Goal: Check status: Check status

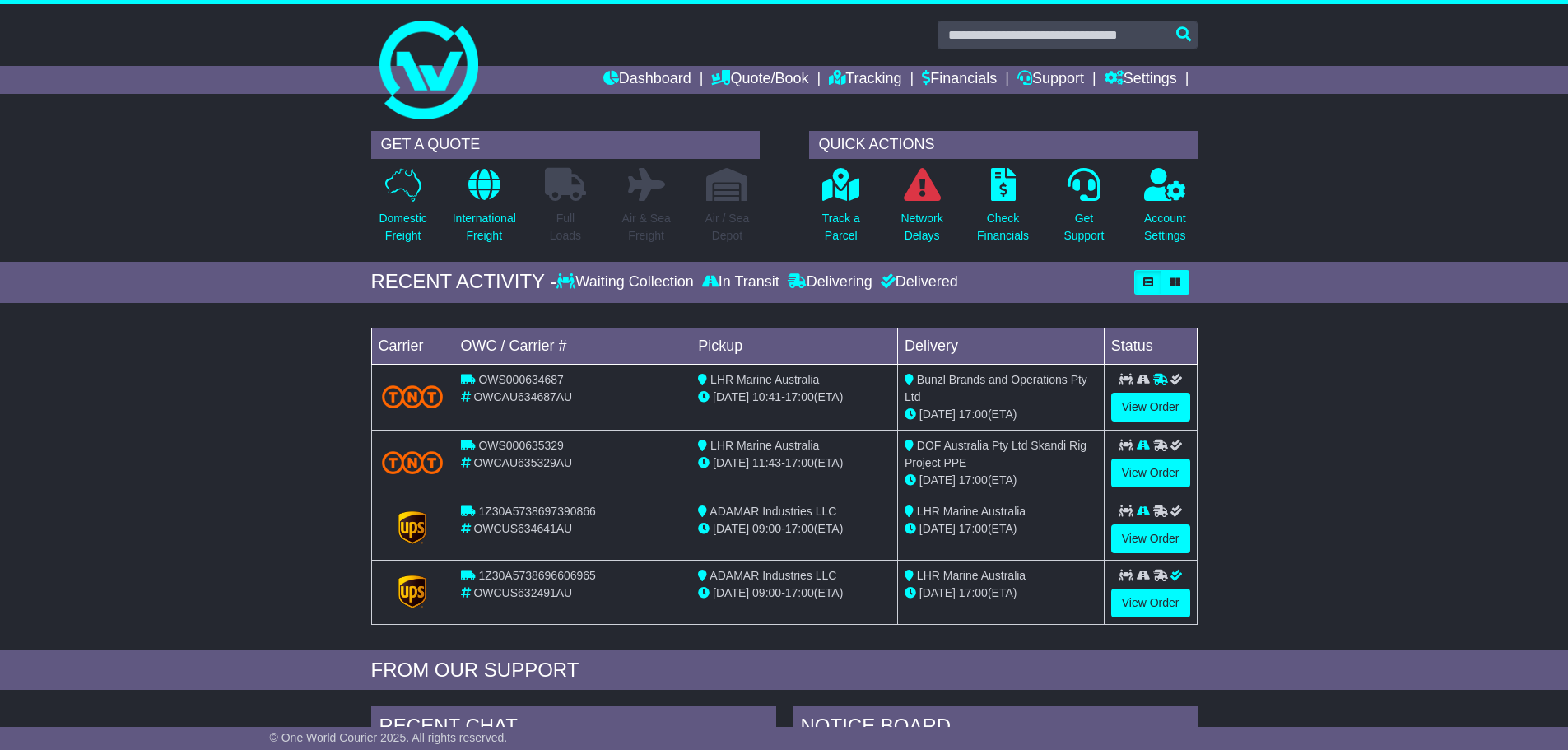
click at [1342, 514] on div "Loading... No bookings found Carrier OWC / Carrier # Pickup Delivery Status OWS…" at bounding box center [784, 480] width 1568 height 339
click at [855, 81] on link "Tracking" at bounding box center [865, 80] width 73 height 28
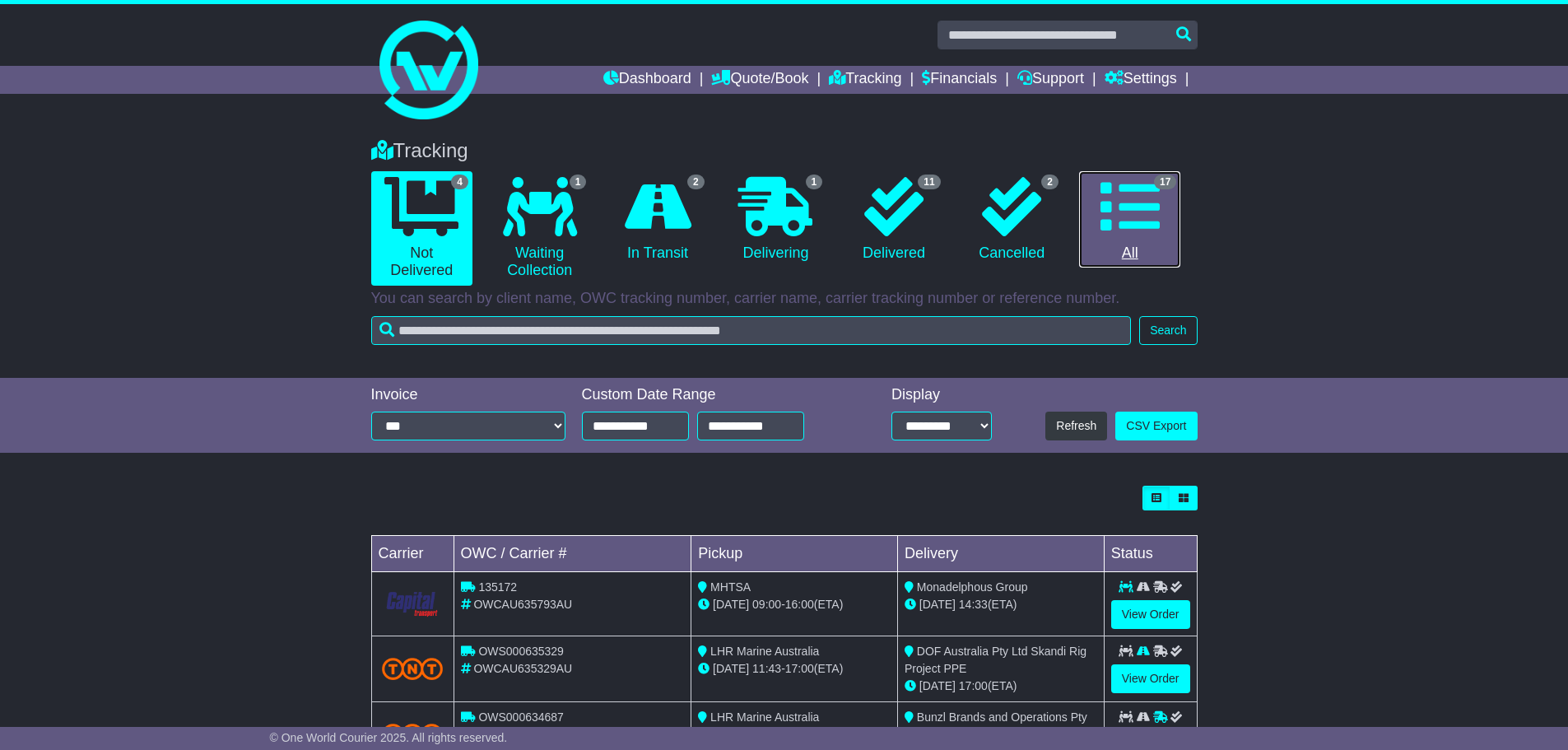
click at [1132, 241] on link "17 All" at bounding box center [1130, 219] width 101 height 97
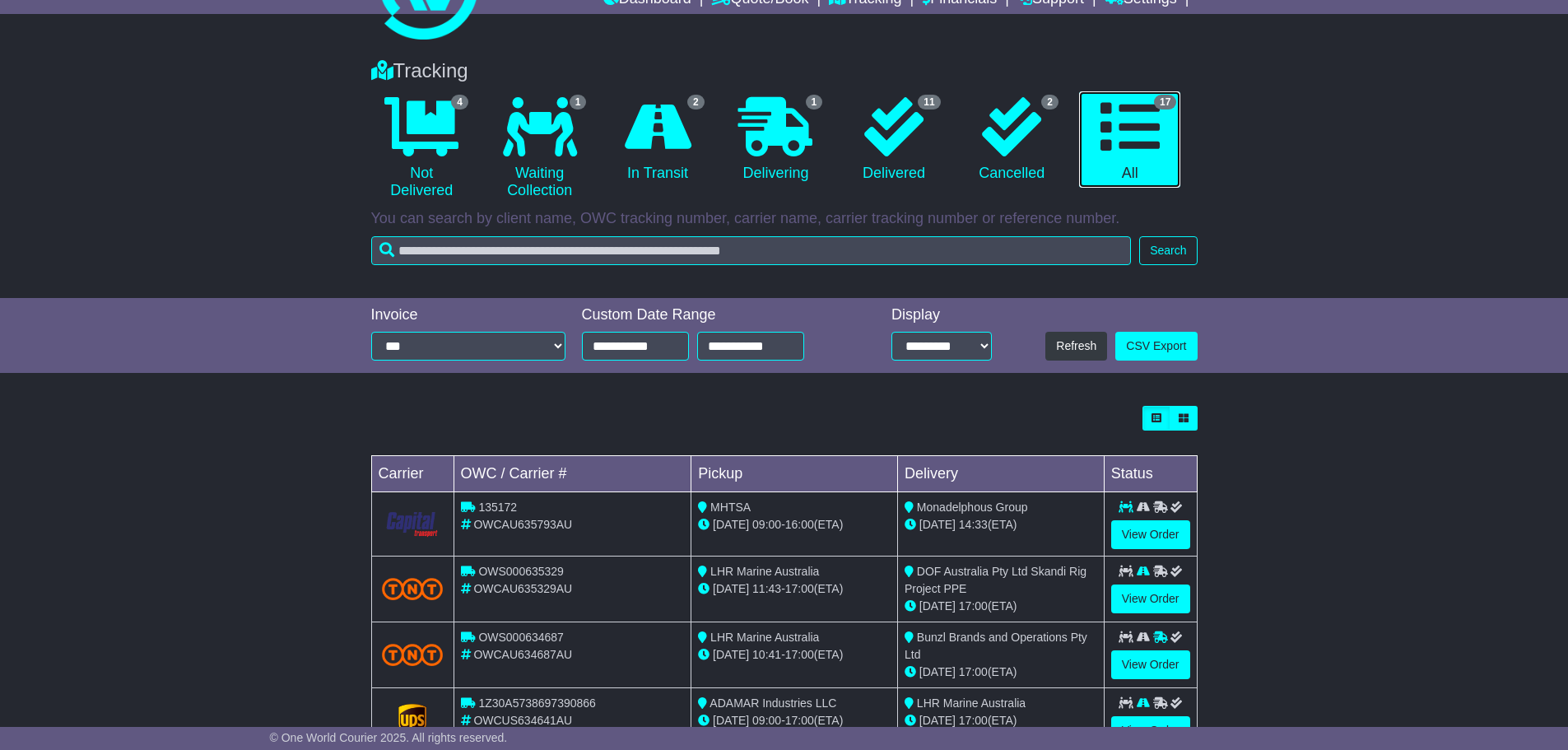
scroll to position [83, 0]
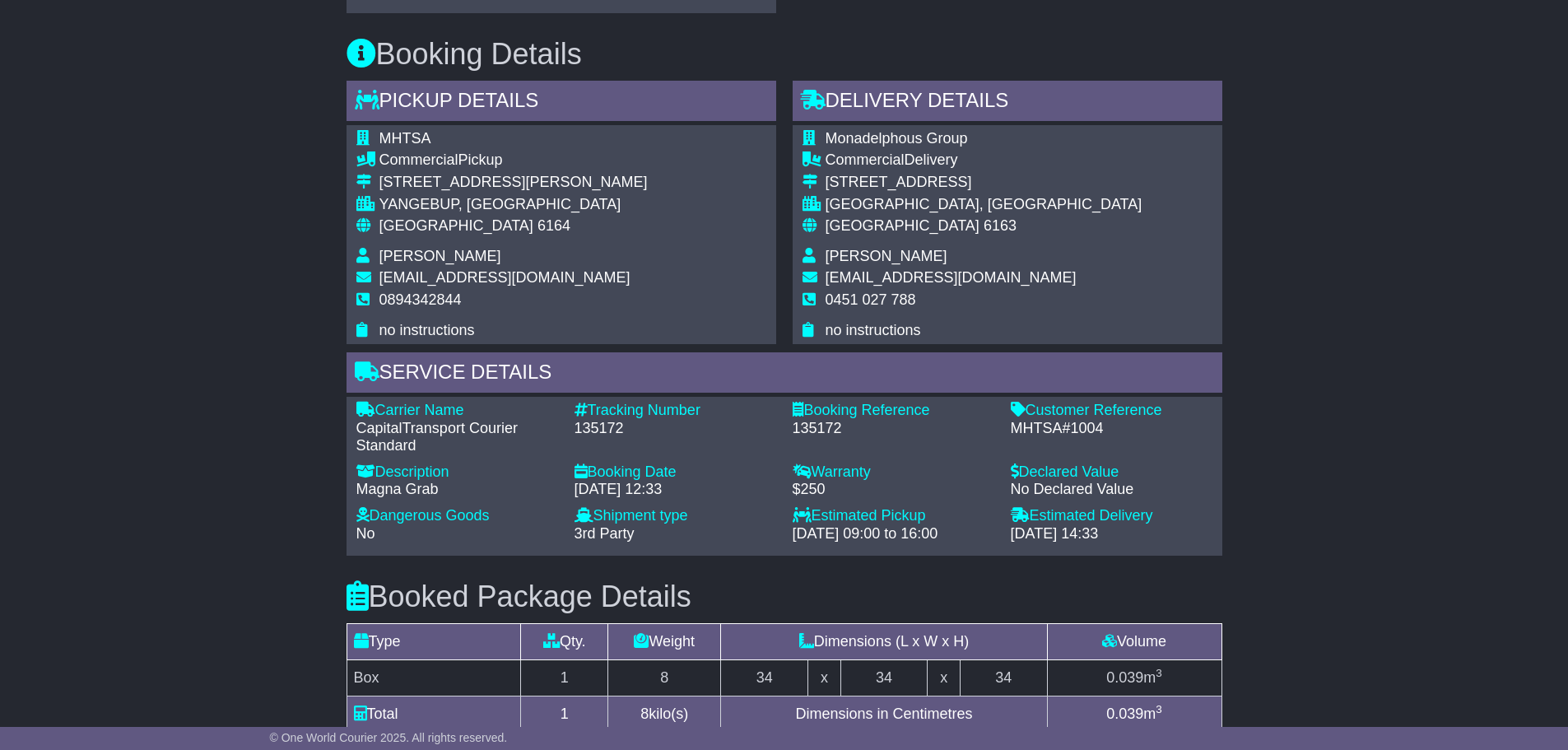
scroll to position [988, 0]
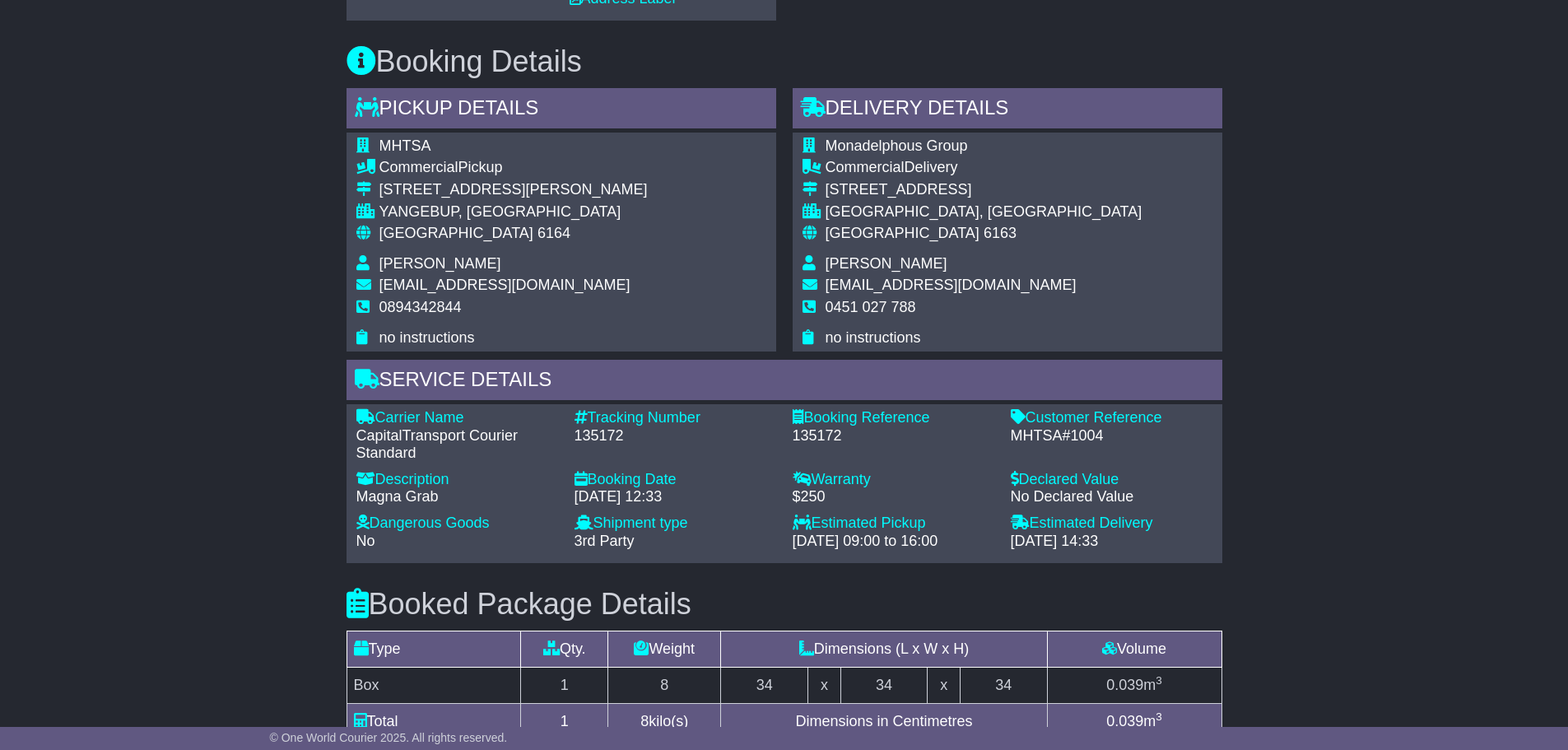
click at [1397, 459] on div "Email Download Tracking Pricing Insurance" at bounding box center [784, 225] width 1568 height 1858
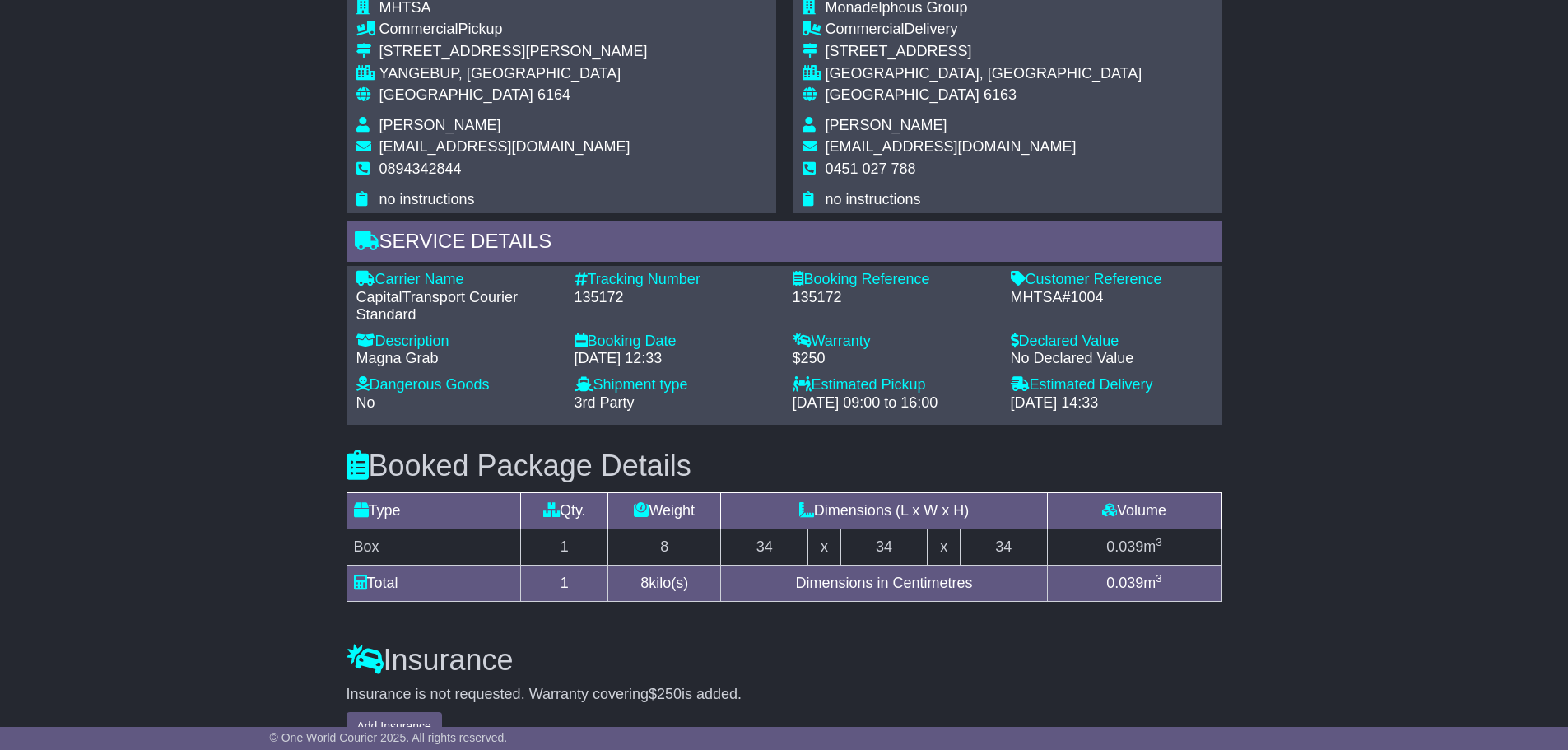
scroll to position [1096, 0]
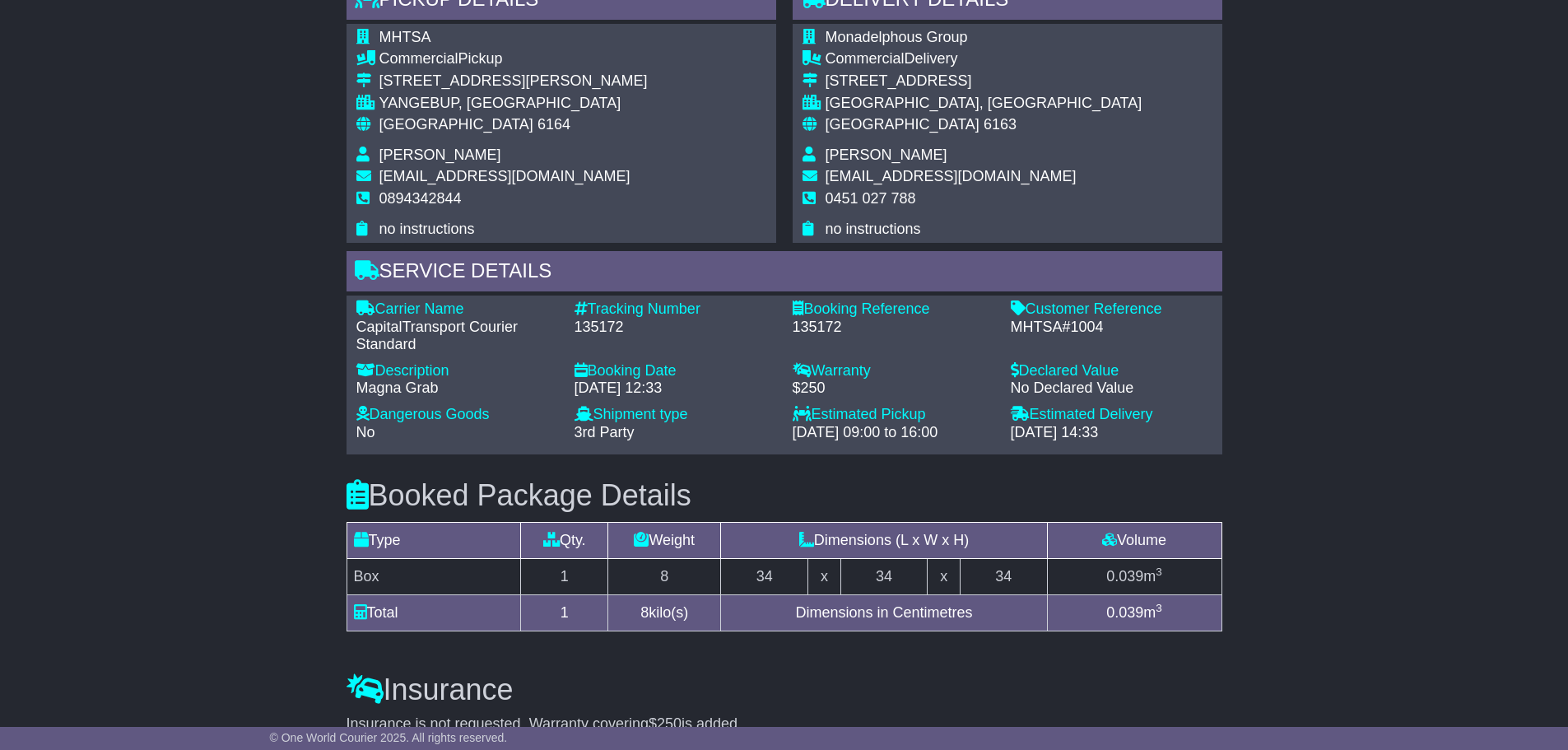
drag, startPoint x: 873, startPoint y: 676, endPoint x: 1450, endPoint y: 312, distance: 682.2
click at [1450, 312] on div "Email Download Tracking Pricing Insurance" at bounding box center [784, 116] width 1568 height 1858
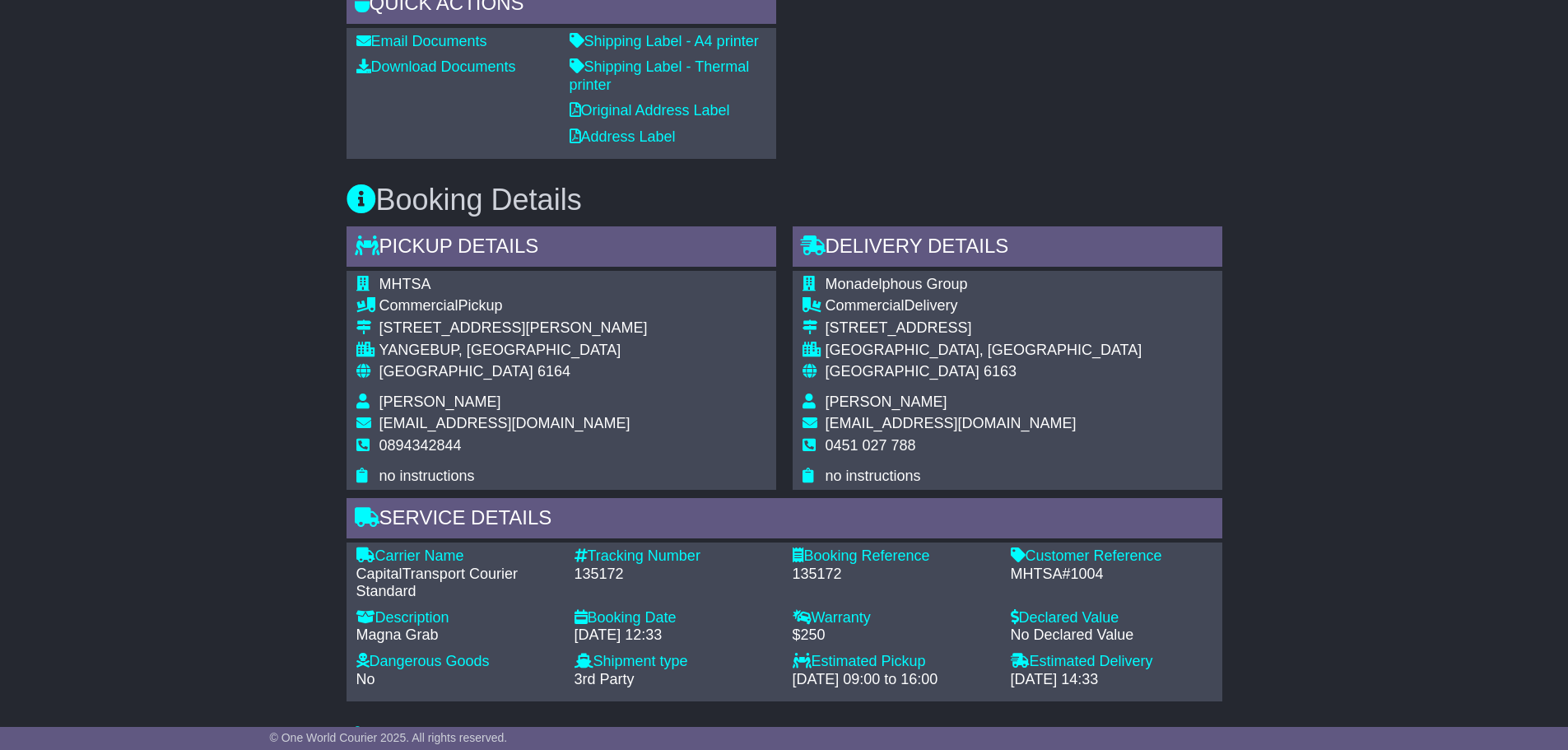
scroll to position [767, 0]
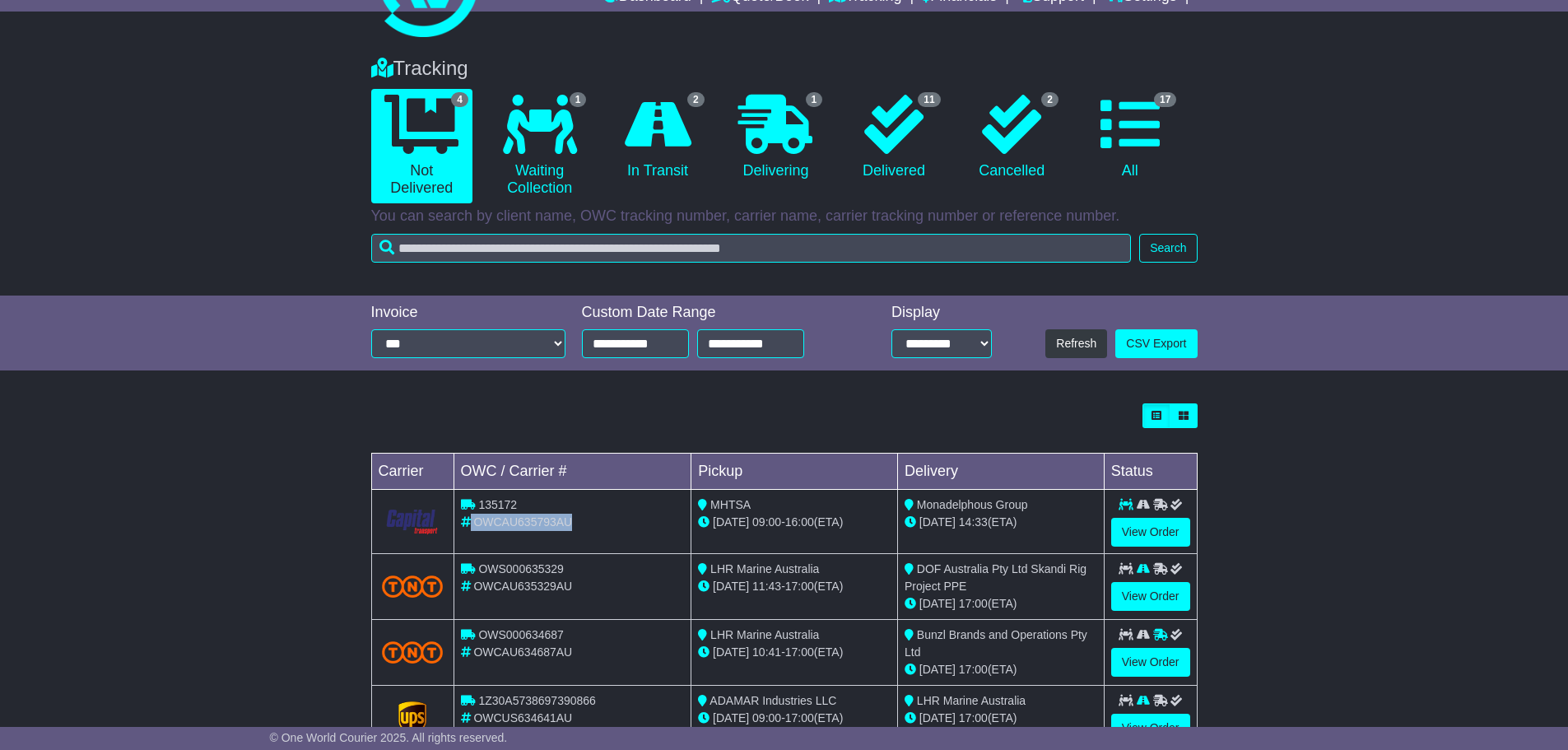
drag, startPoint x: 583, startPoint y: 523, endPoint x: 471, endPoint y: 527, distance: 112.1
click at [471, 527] on div "OWCAU635793AU" at bounding box center [572, 522] width 224 height 17
copy div "OWCAU635793AU"
click at [624, 432] on div "Loading... No bookings found Carrier OWC / Carrier # Pickup Delivery Status 135…" at bounding box center [784, 576] width 826 height 346
click at [936, 514] on div "20 Aug 14:33 (ETA)" at bounding box center [1001, 522] width 193 height 17
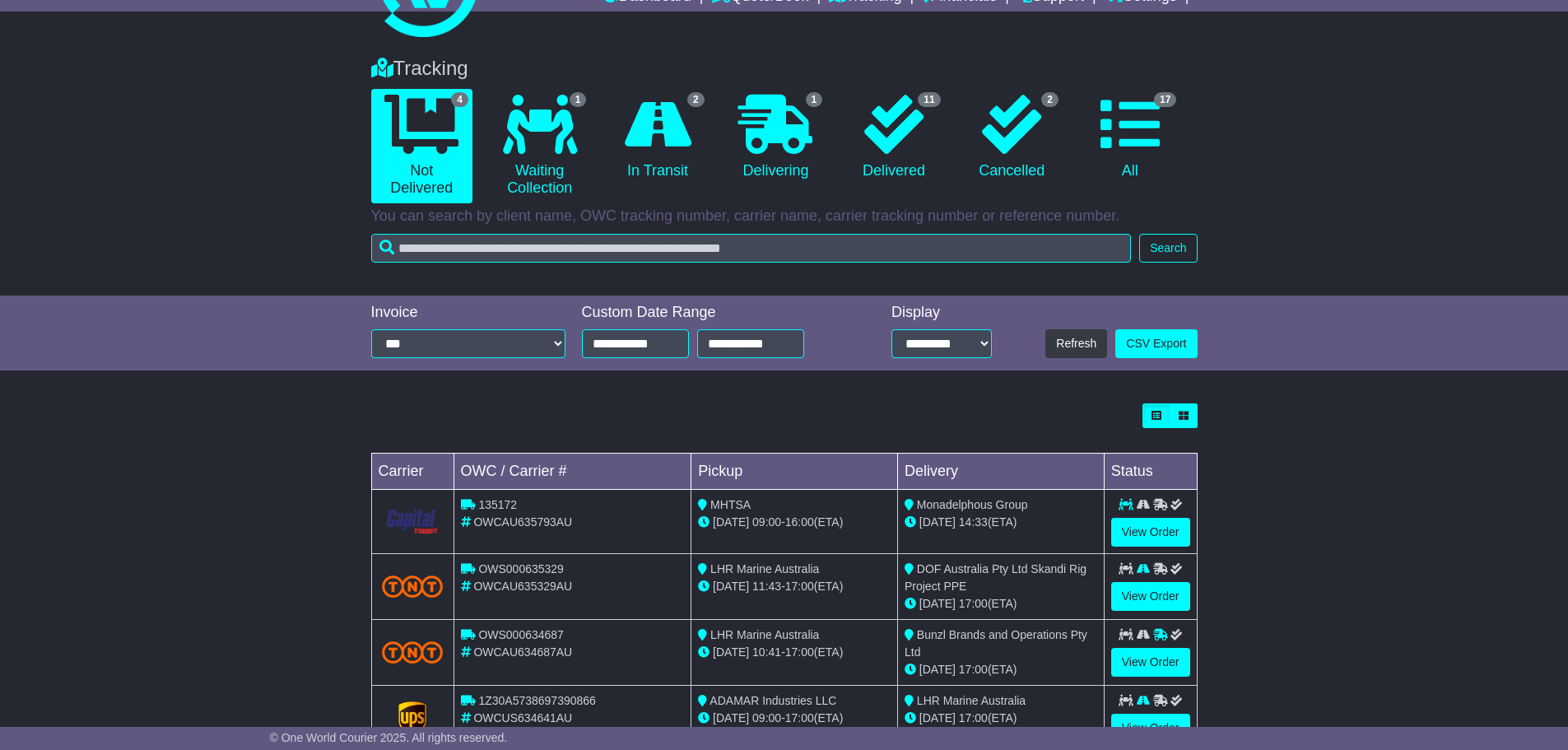
click at [1284, 469] on div "Loading... No bookings found Carrier OWC / Carrier # Pickup Delivery Status 135…" at bounding box center [784, 585] width 1568 height 380
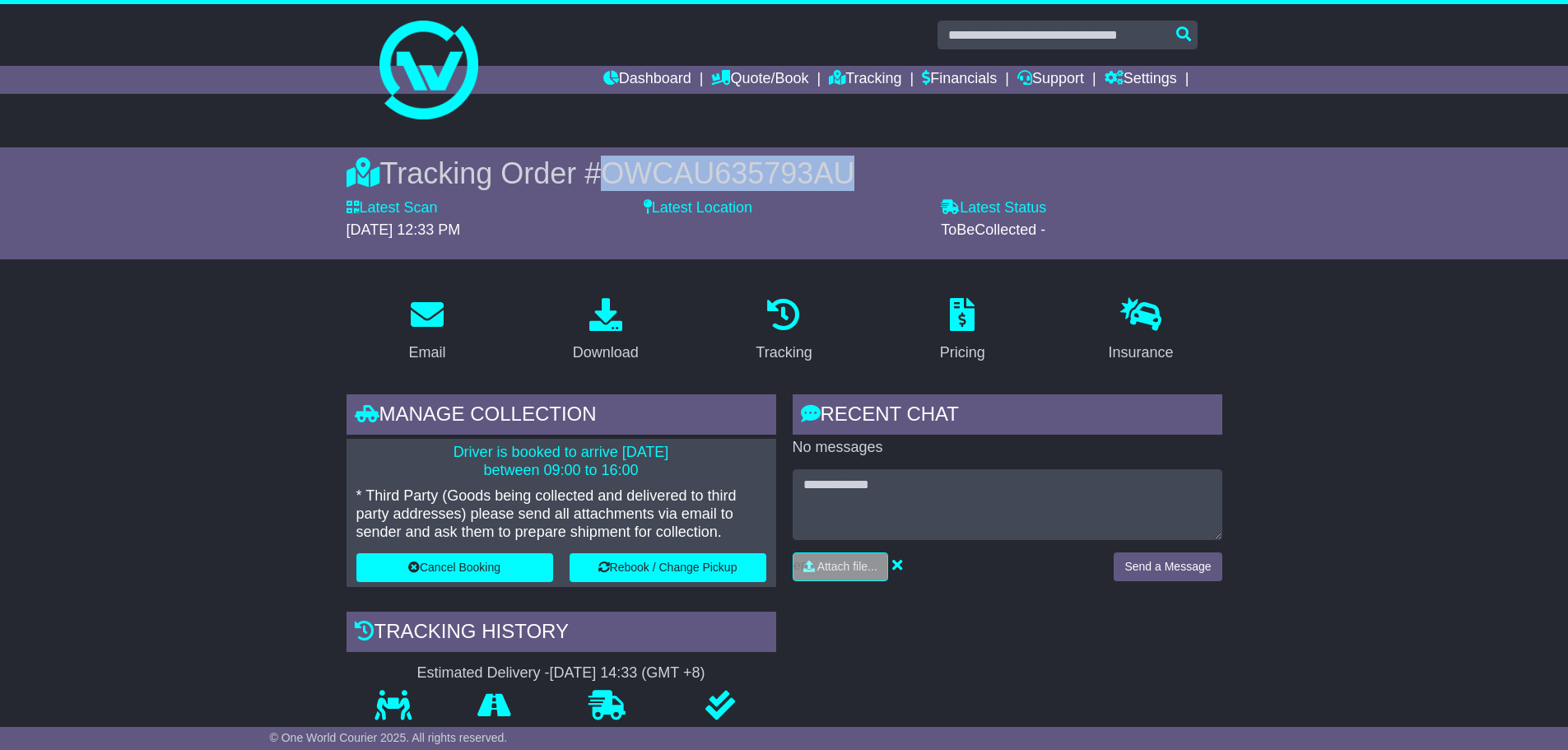
drag, startPoint x: 898, startPoint y: 158, endPoint x: 609, endPoint y: 162, distance: 289.0
click at [609, 162] on div "Tracking Order # OWCAU635793AU" at bounding box center [784, 173] width 876 height 36
copy span "OWCAU635793AU"
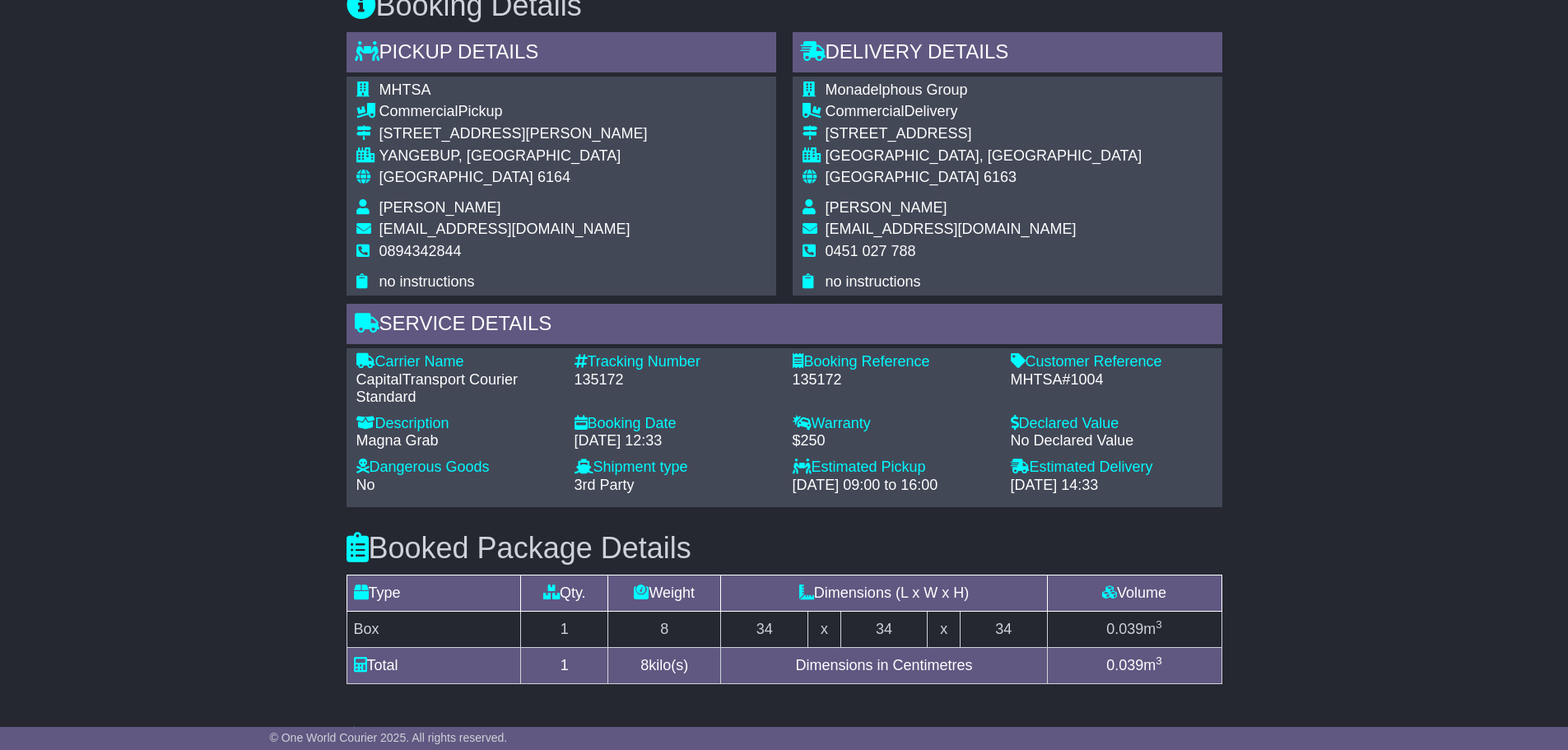
scroll to position [1014, 0]
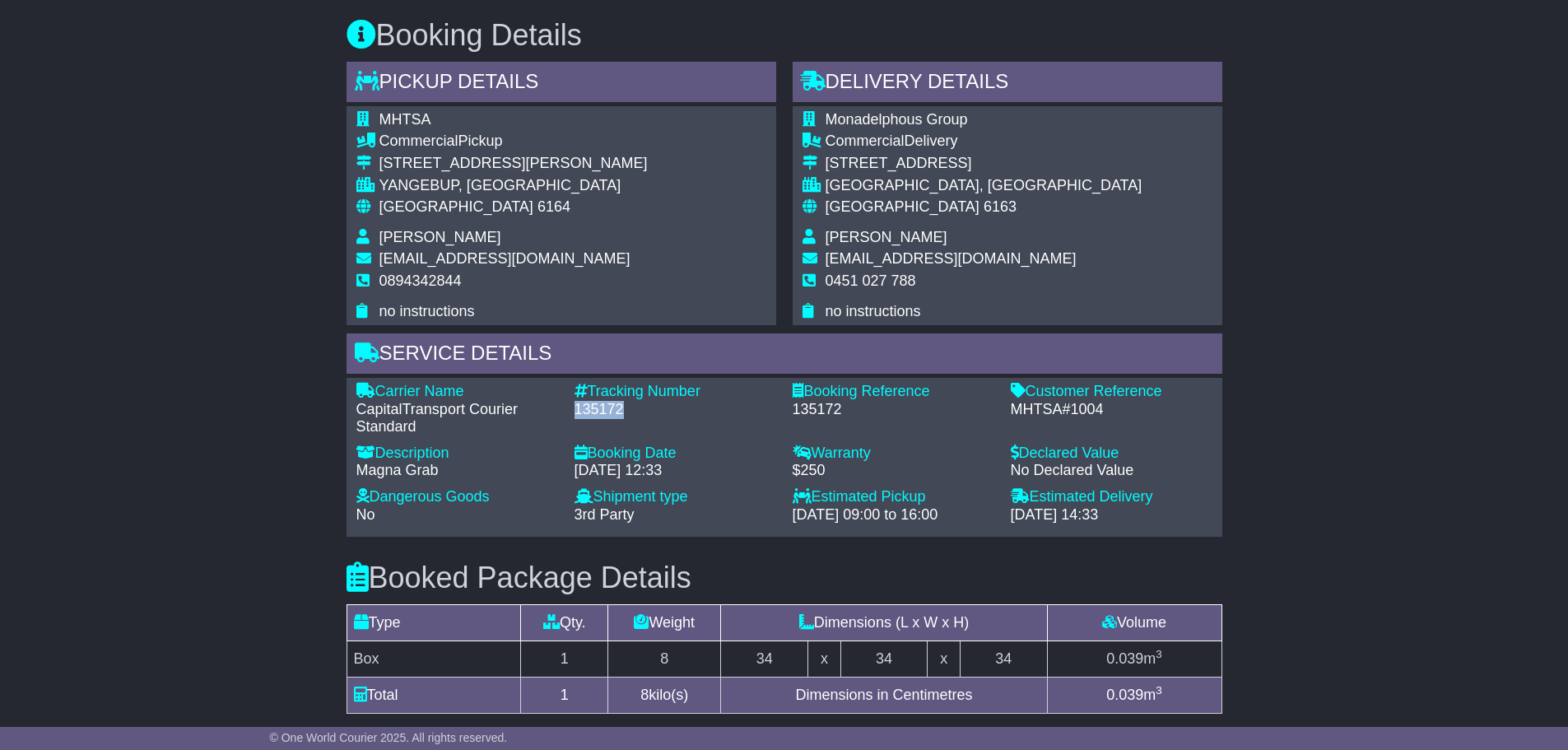
drag, startPoint x: 636, startPoint y: 418, endPoint x: 571, endPoint y: 403, distance: 66.7
click at [571, 403] on div "Tracking Number - 135172" at bounding box center [676, 409] width 218 height 54
copy div "135172"
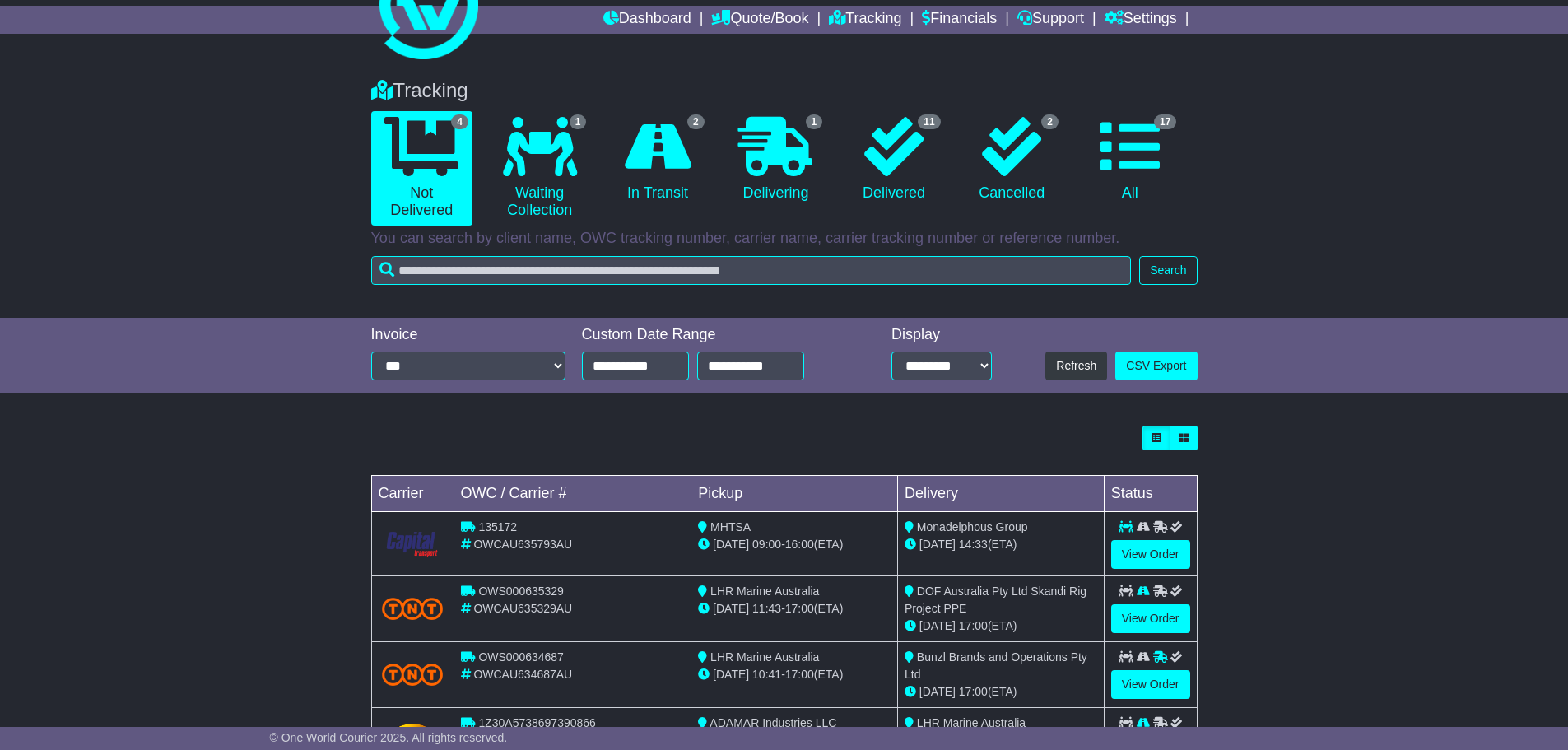
scroll to position [141, 0]
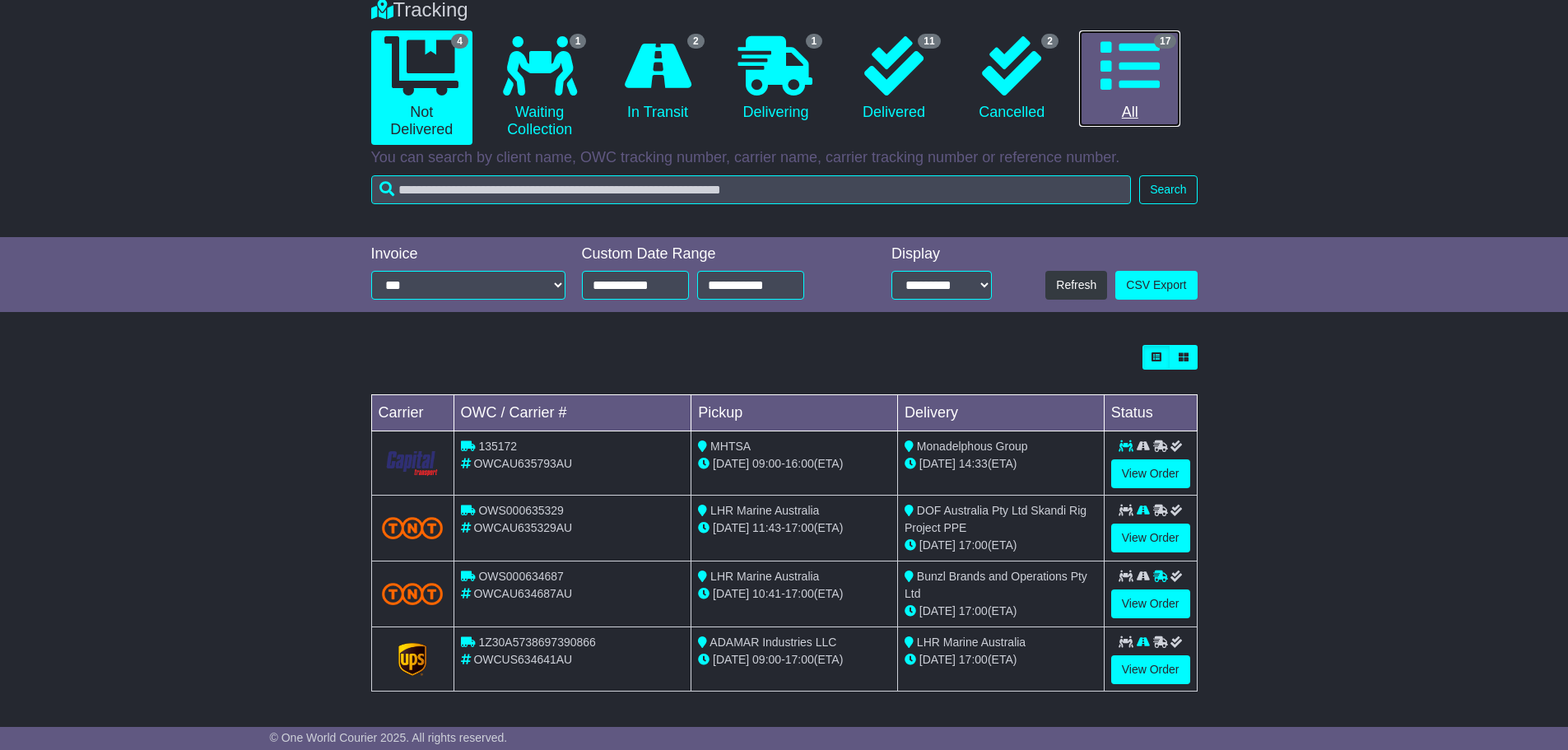
click at [1117, 79] on icon at bounding box center [1131, 66] width 60 height 60
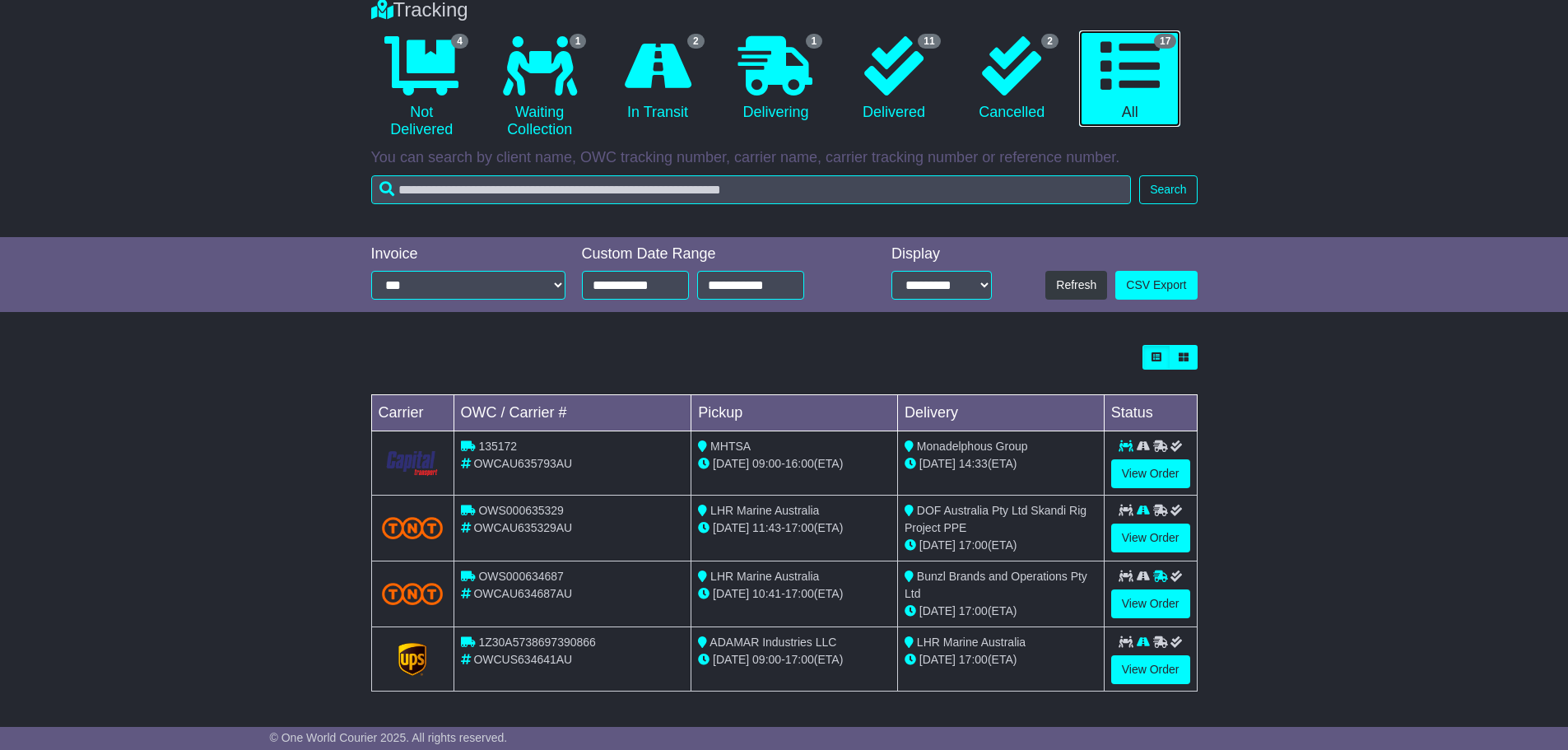
scroll to position [0, 0]
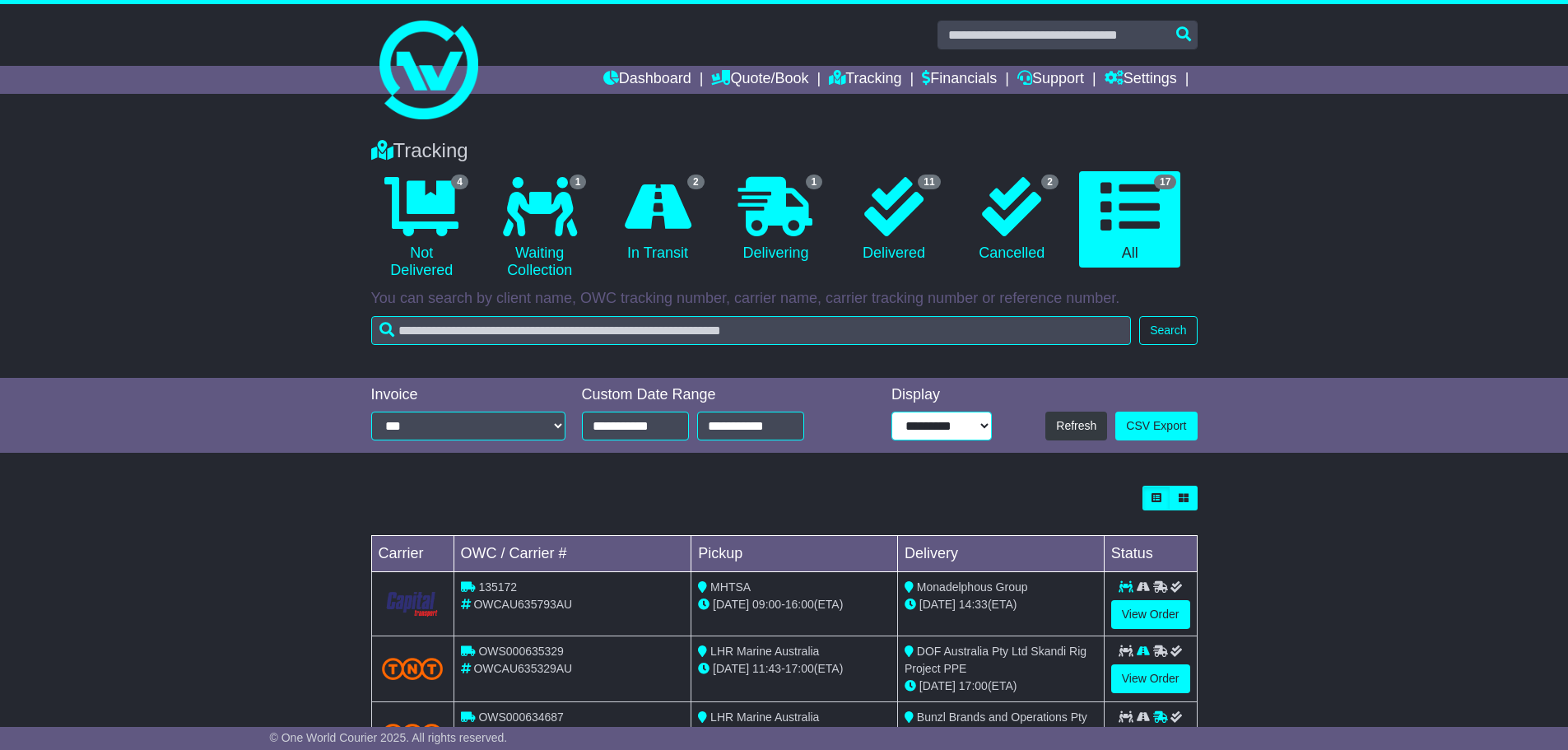
click at [987, 425] on select "**********" at bounding box center [941, 426] width 100 height 29
select select "**"
click at [892, 412] on select "**********" at bounding box center [941, 426] width 100 height 29
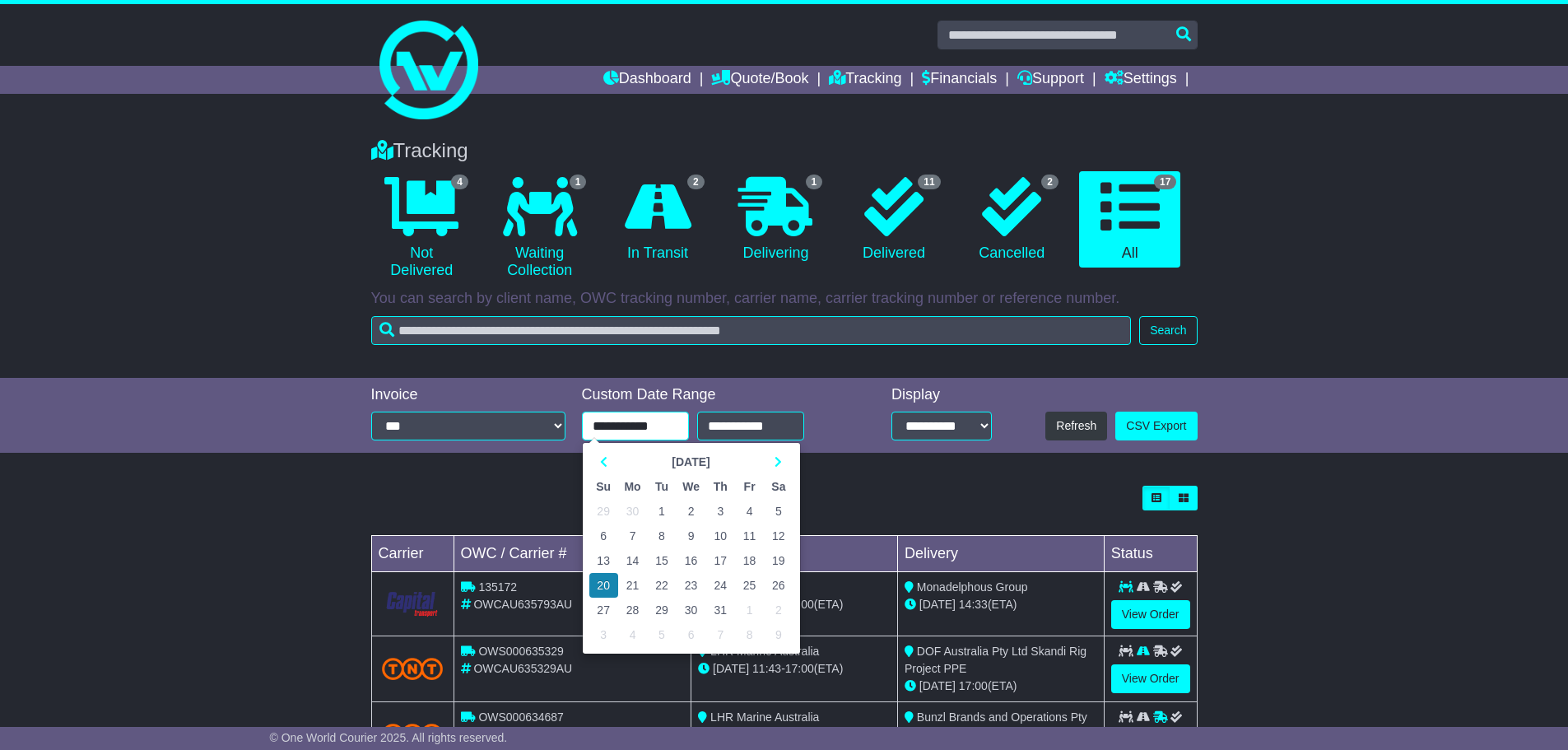
click at [635, 426] on input "**********" at bounding box center [635, 426] width 107 height 29
click at [606, 461] on icon at bounding box center [604, 461] width 7 height 12
click at [634, 584] on td "23" at bounding box center [633, 585] width 30 height 25
type input "**********"
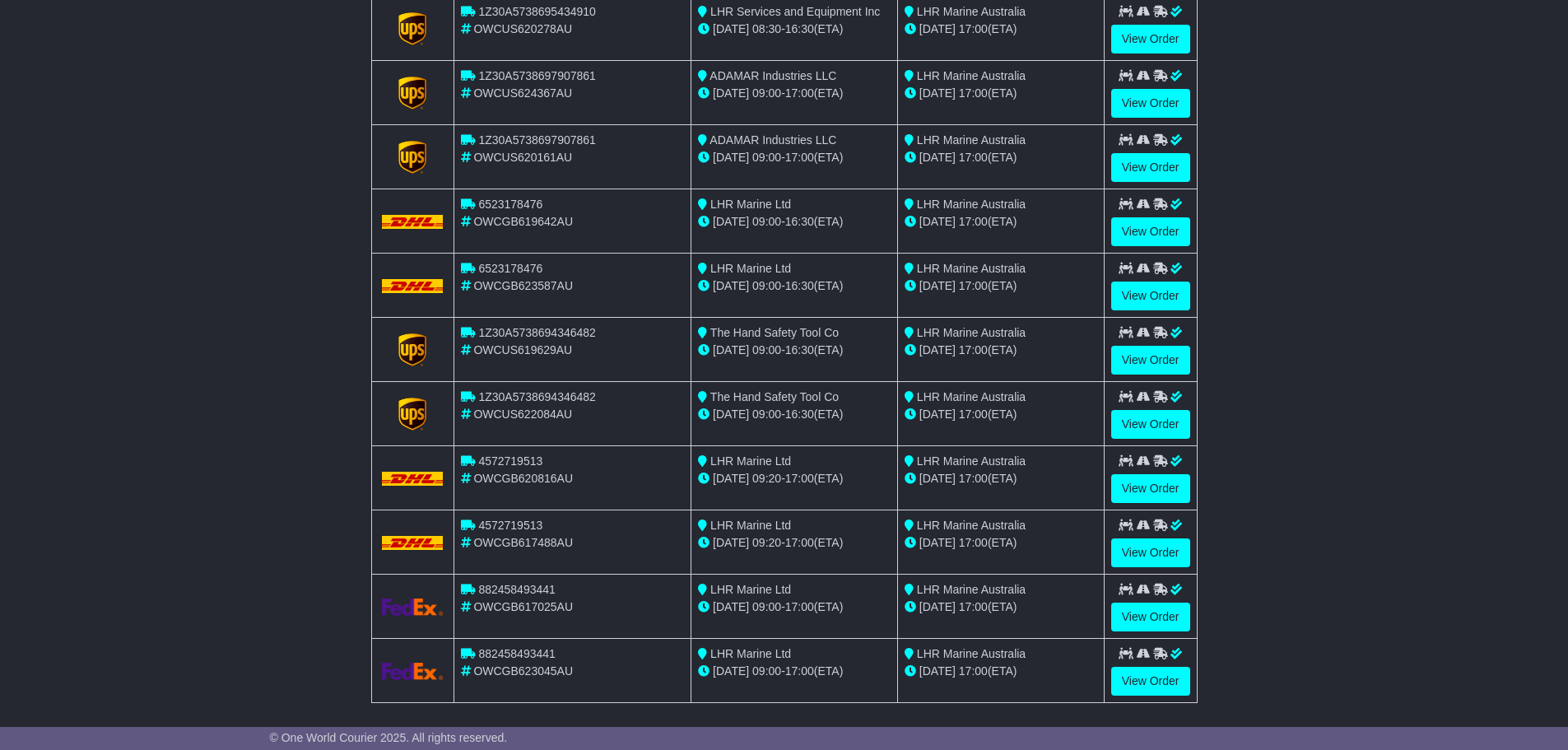
scroll to position [1929, 0]
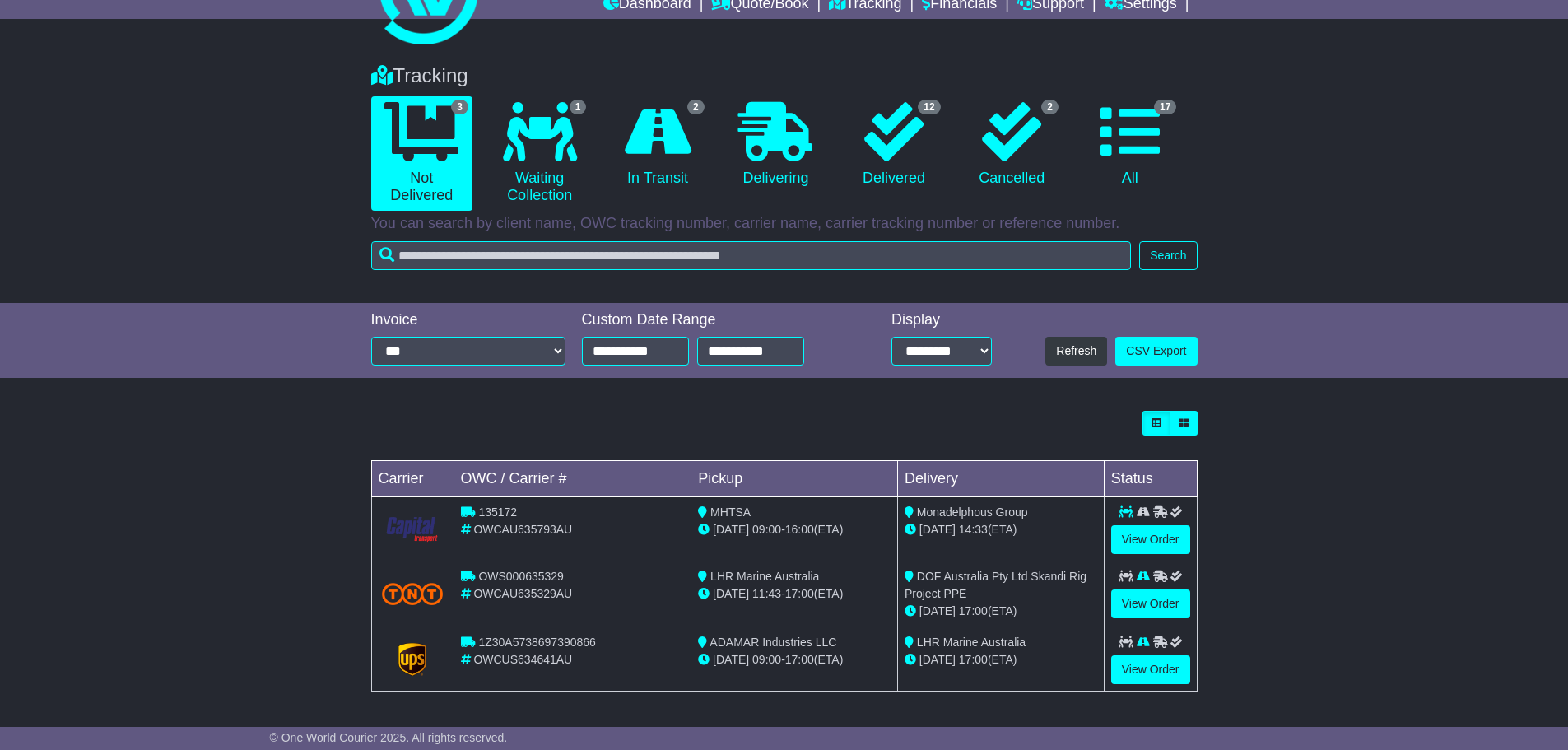
scroll to position [75, 0]
